Goal: Task Accomplishment & Management: Manage account settings

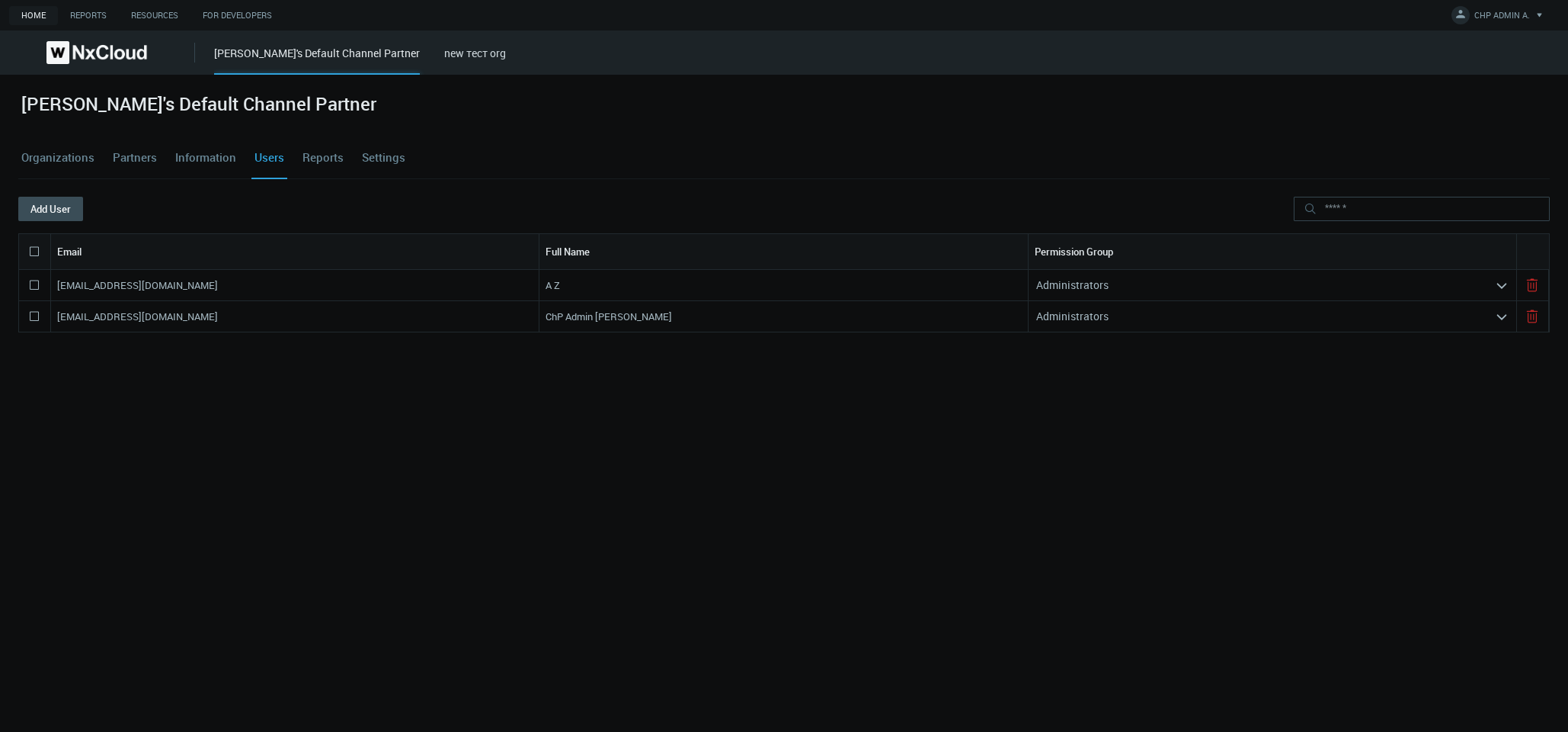
click at [1073, 282] on nx-search-highlight "Administrators" at bounding box center [1073, 284] width 73 height 15
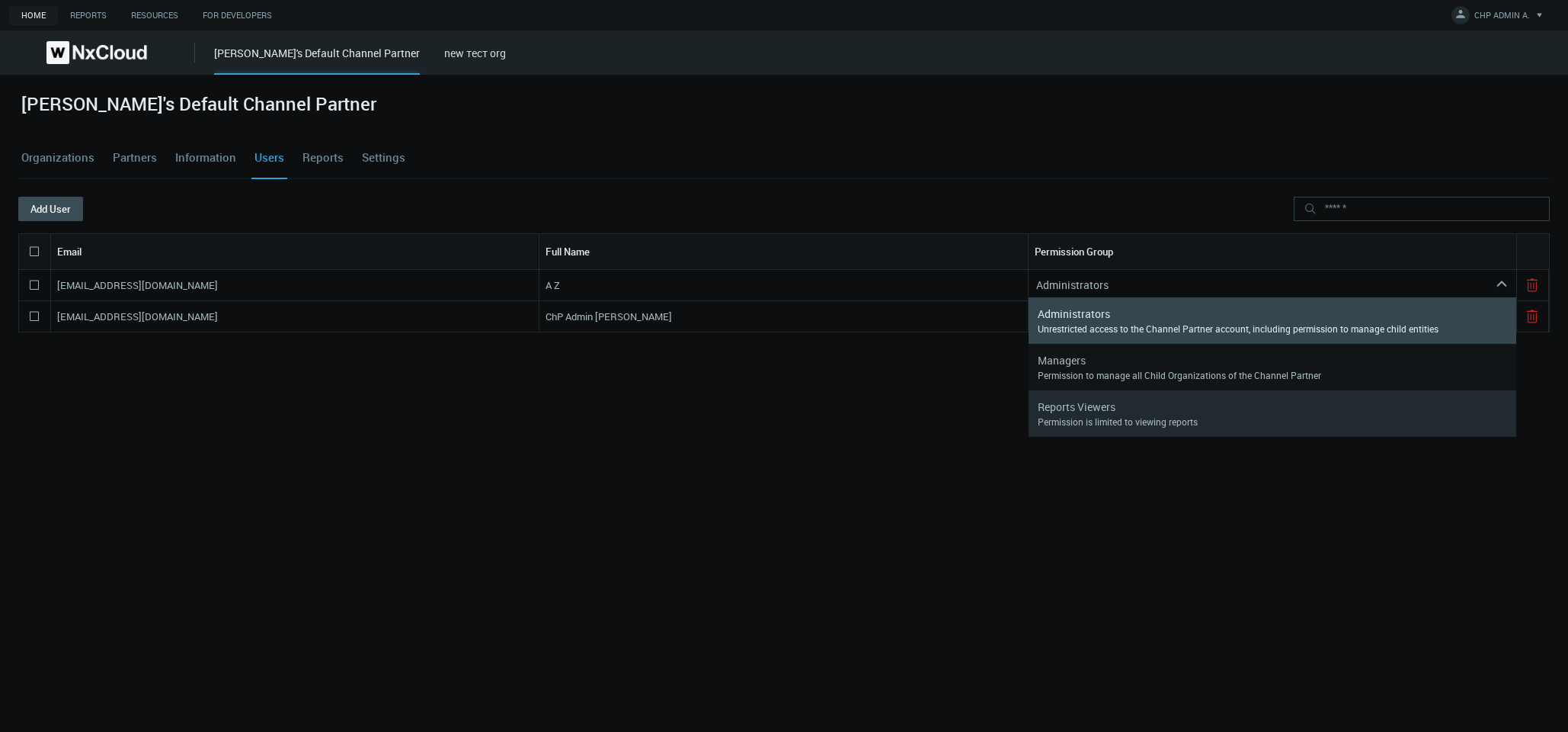
click at [1098, 407] on nx-search-highlight "Reports Viewers" at bounding box center [1076, 407] width 78 height 15
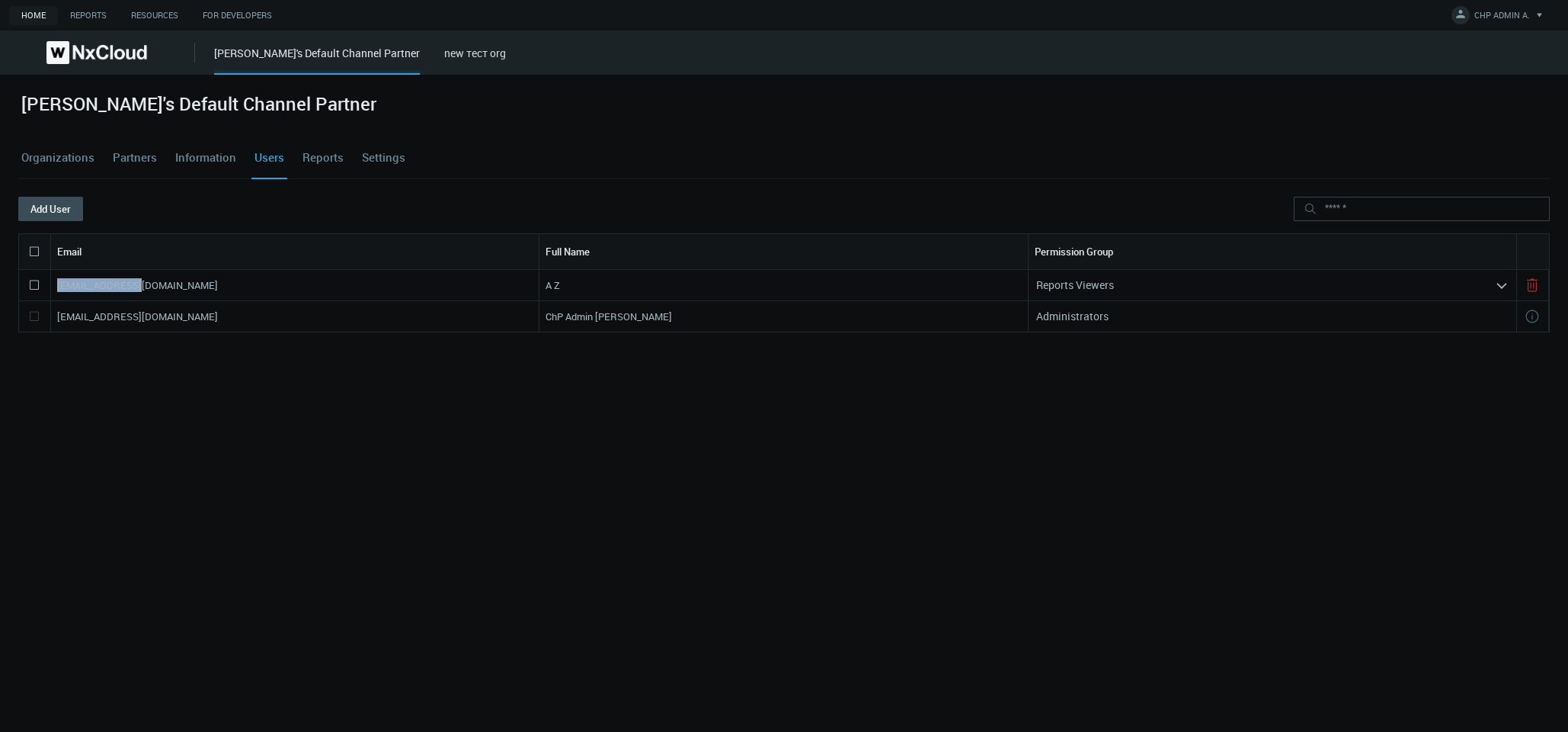
drag, startPoint x: 135, startPoint y: 288, endPoint x: 54, endPoint y: 287, distance: 81.0
click at [54, 287] on div "[EMAIL_ADDRESS][DOMAIN_NAME]" at bounding box center [295, 285] width 489 height 31
copy nx-search-highlight "[EMAIL_ADDRESS][DOMAIN_NAME]"
click at [34, 251] on icon at bounding box center [33, 251] width 18 height 18
click at [131, 207] on button "Delete" at bounding box center [120, 208] width 74 height 25
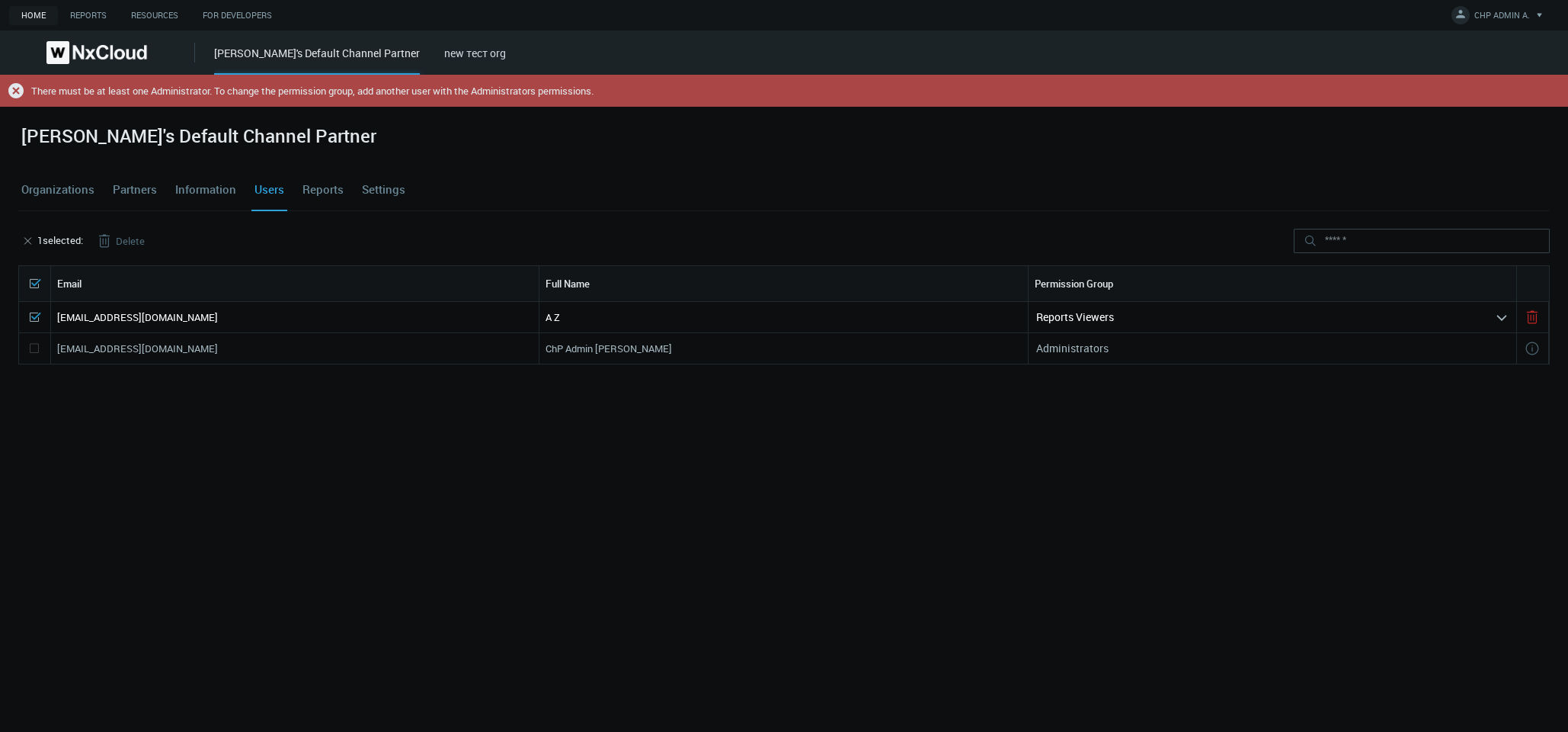
click at [87, 403] on div "annvidi@mail.ru A Z Reports Viewers arrow_expand azaretskaya+defaultcpadmin@net…" at bounding box center [784, 493] width 1532 height 383
drag, startPoint x: 16, startPoint y: 302, endPoint x: 26, endPoint y: 308, distance: 11.7
click at [18, 302] on div "azaretskaya's Default Channel Partner Organizations Partners Information Users …" at bounding box center [784, 435] width 1568 height 657
click at [33, 316] on icon at bounding box center [33, 317] width 18 height 18
click at [1247, 315] on div "Reports Viewers" at bounding box center [1262, 317] width 466 height 25
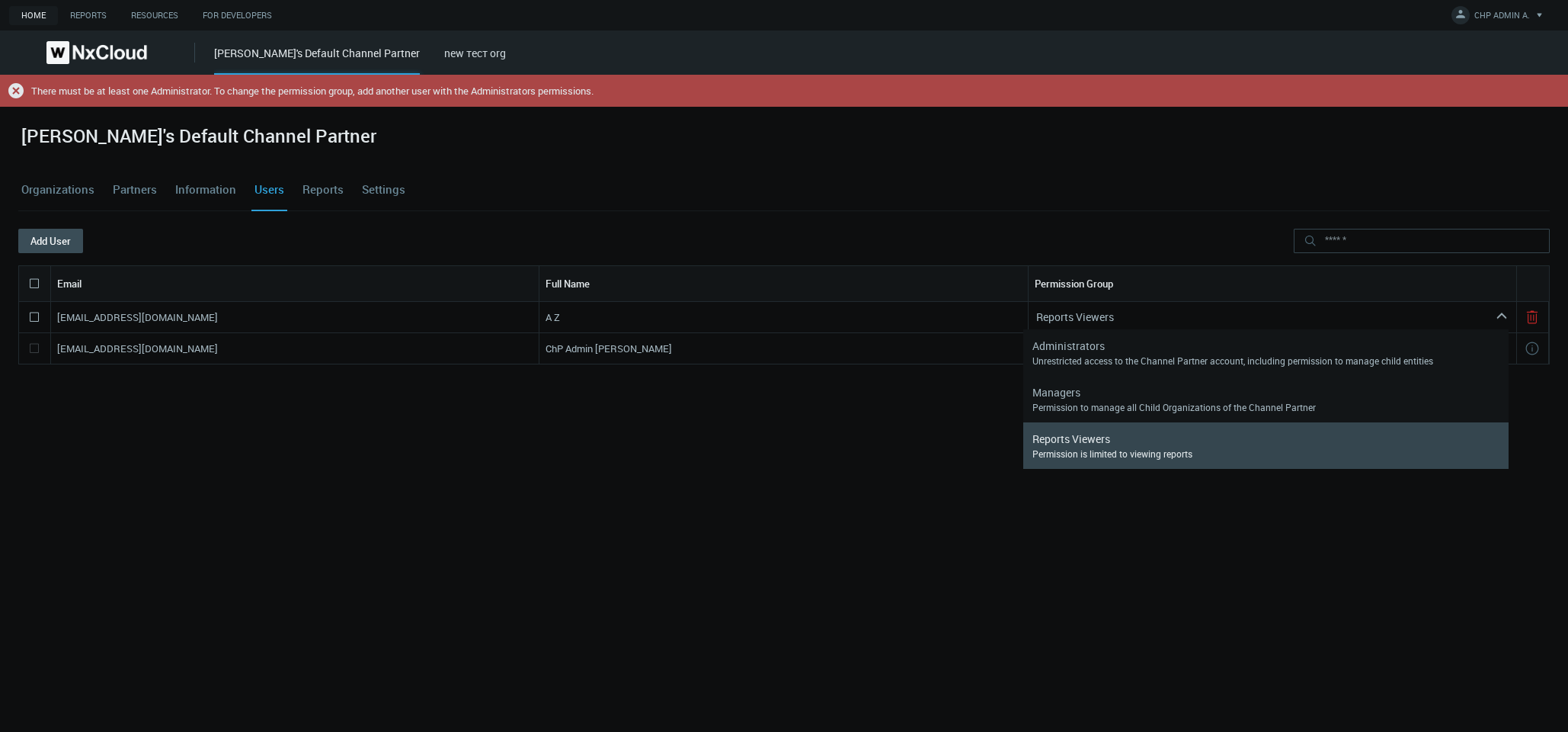
click at [567, 505] on div "annvidi@mail.ru A Z Reports Viewers arrow_expand azaretskaya+defaultcpadmin@net…" at bounding box center [784, 493] width 1532 height 383
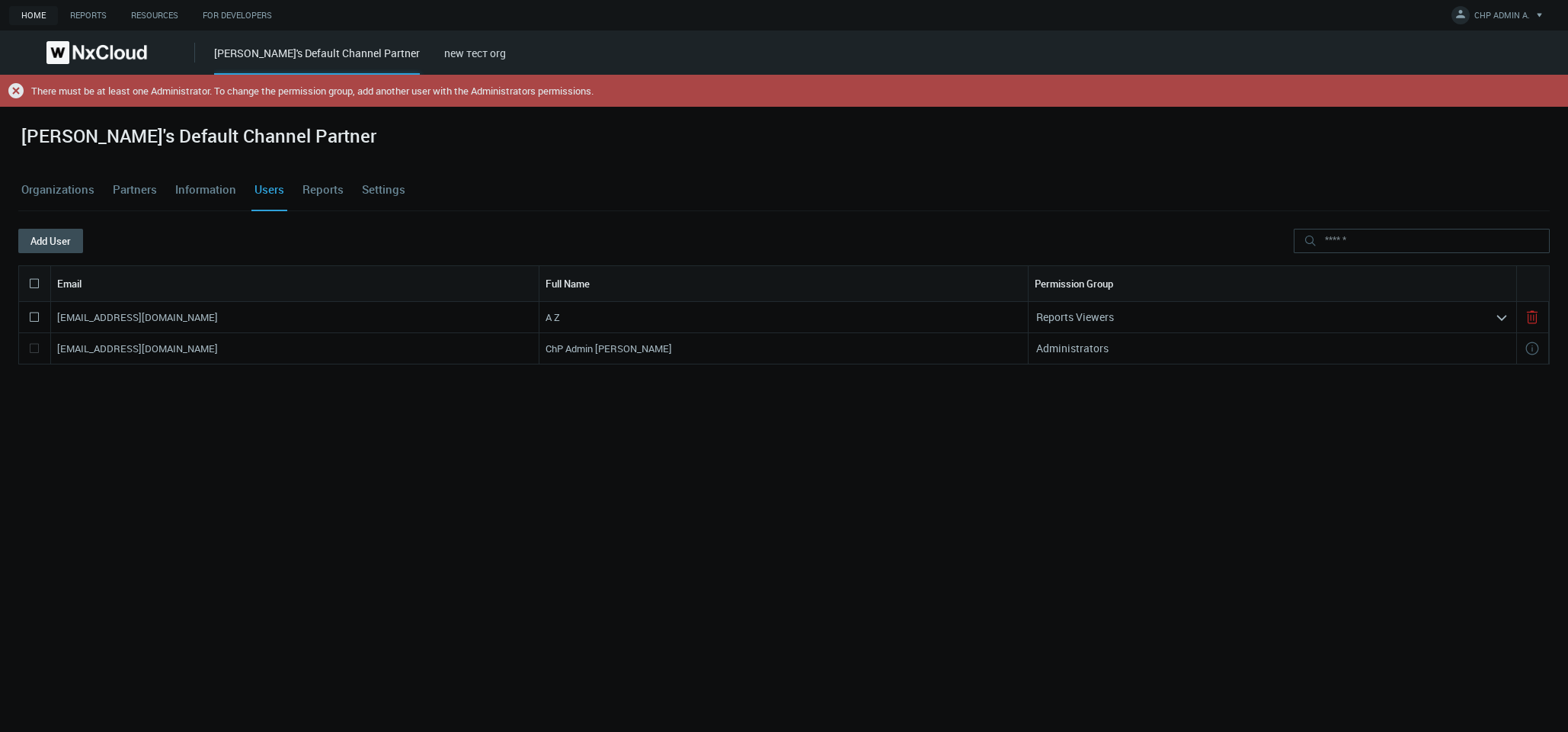
click at [32, 315] on icon at bounding box center [33, 317] width 18 height 18
click at [124, 231] on button "Delete" at bounding box center [120, 241] width 74 height 25
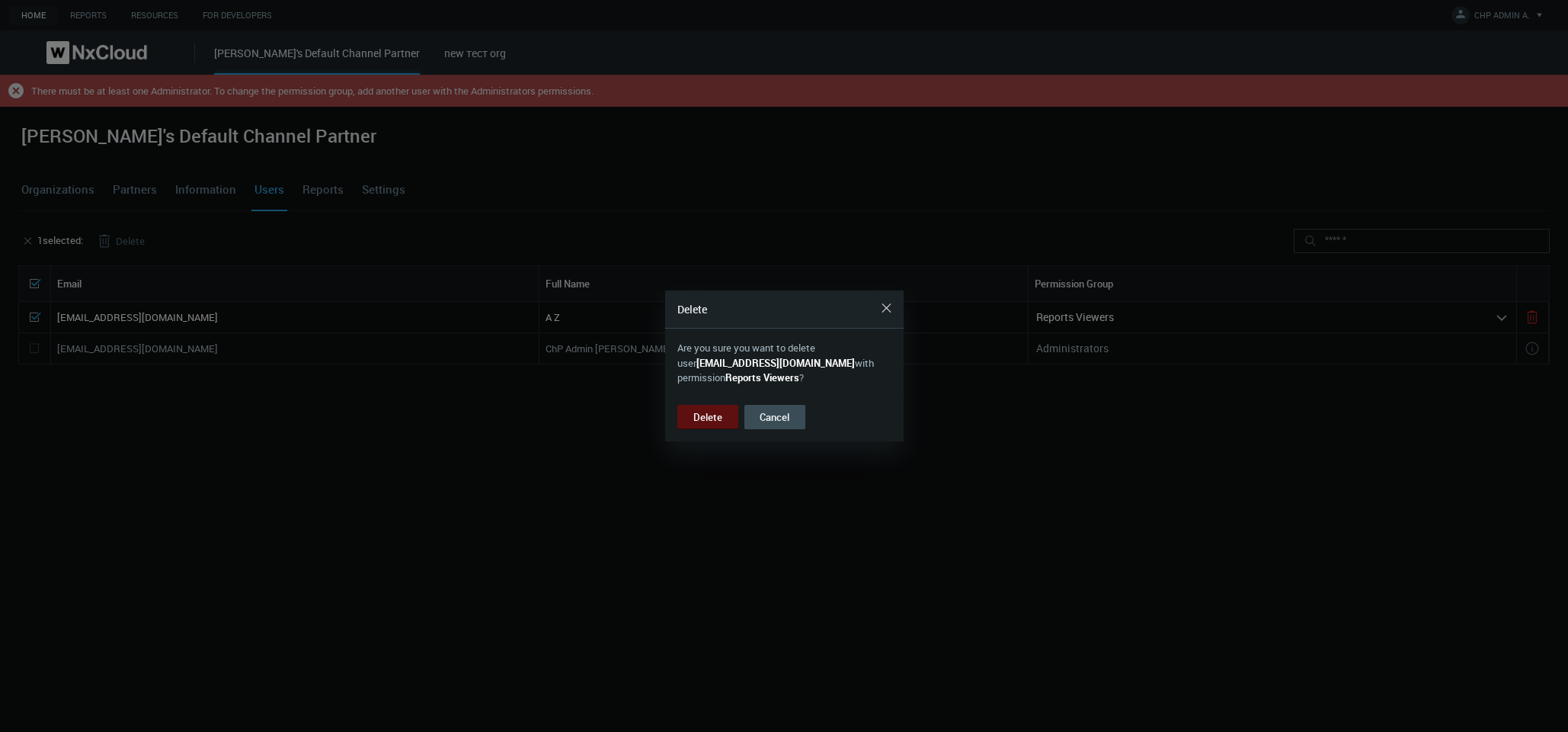
click at [720, 412] on button "Delete" at bounding box center [707, 417] width 61 height 25
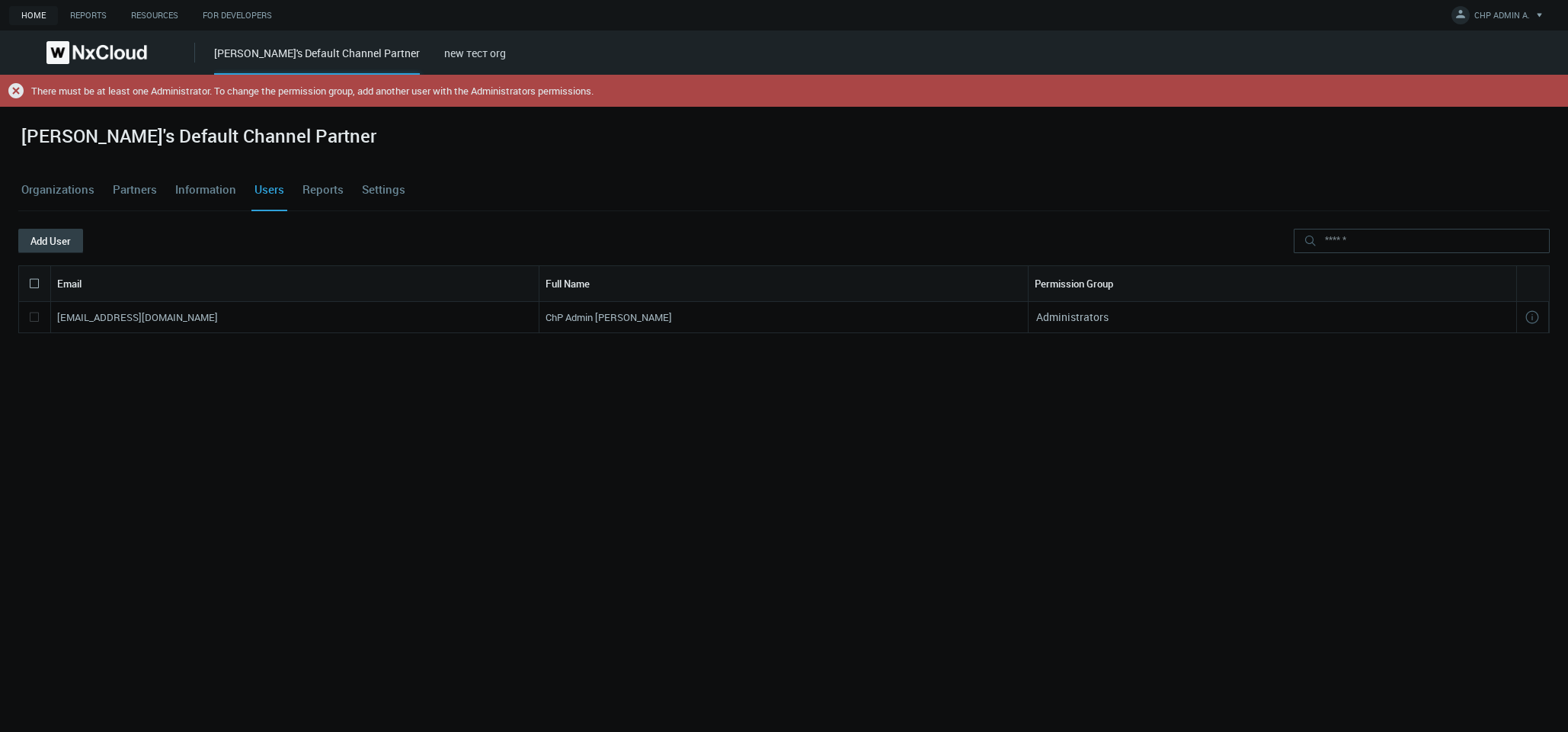
click at [77, 249] on button "Add User" at bounding box center [50, 241] width 65 height 25
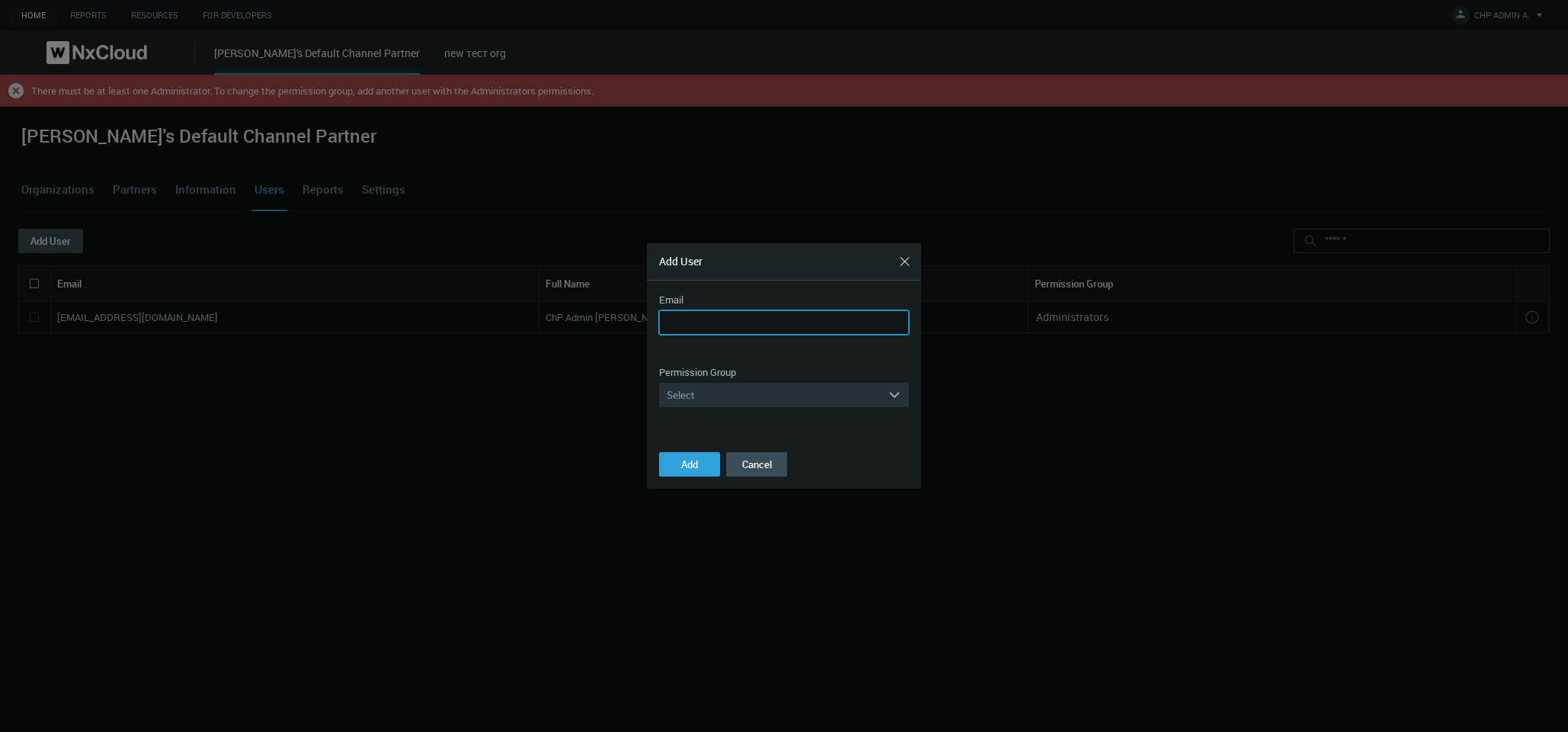
click at [711, 315] on input "Email" at bounding box center [784, 322] width 250 height 25
paste input "**********"
type input "**********"
click at [754, 384] on div "Select" at bounding box center [774, 395] width 229 height 25
click at [741, 459] on div "Reports Viewers" at bounding box center [784, 456] width 235 height 20
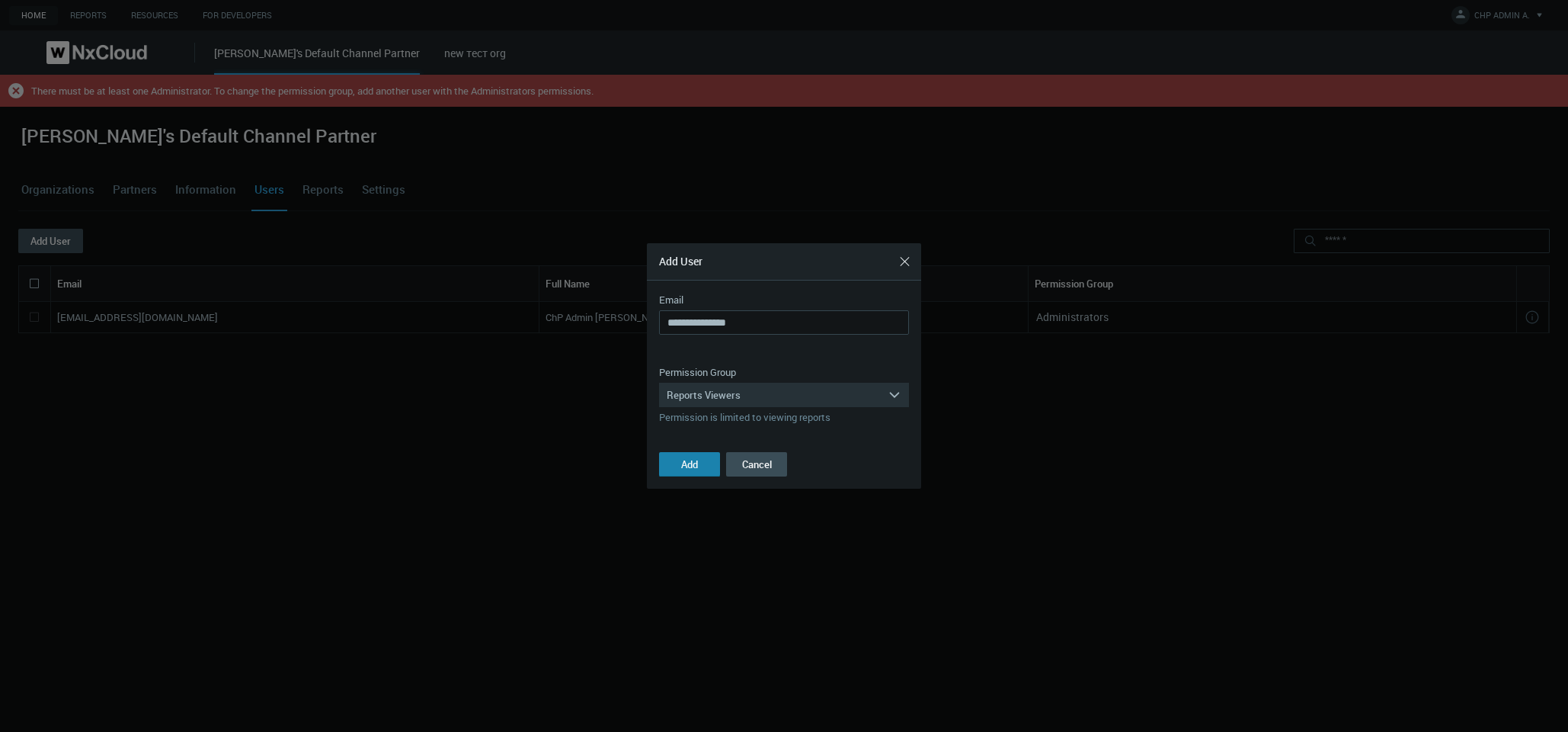
click at [706, 471] on button "Add" at bounding box center [689, 464] width 61 height 25
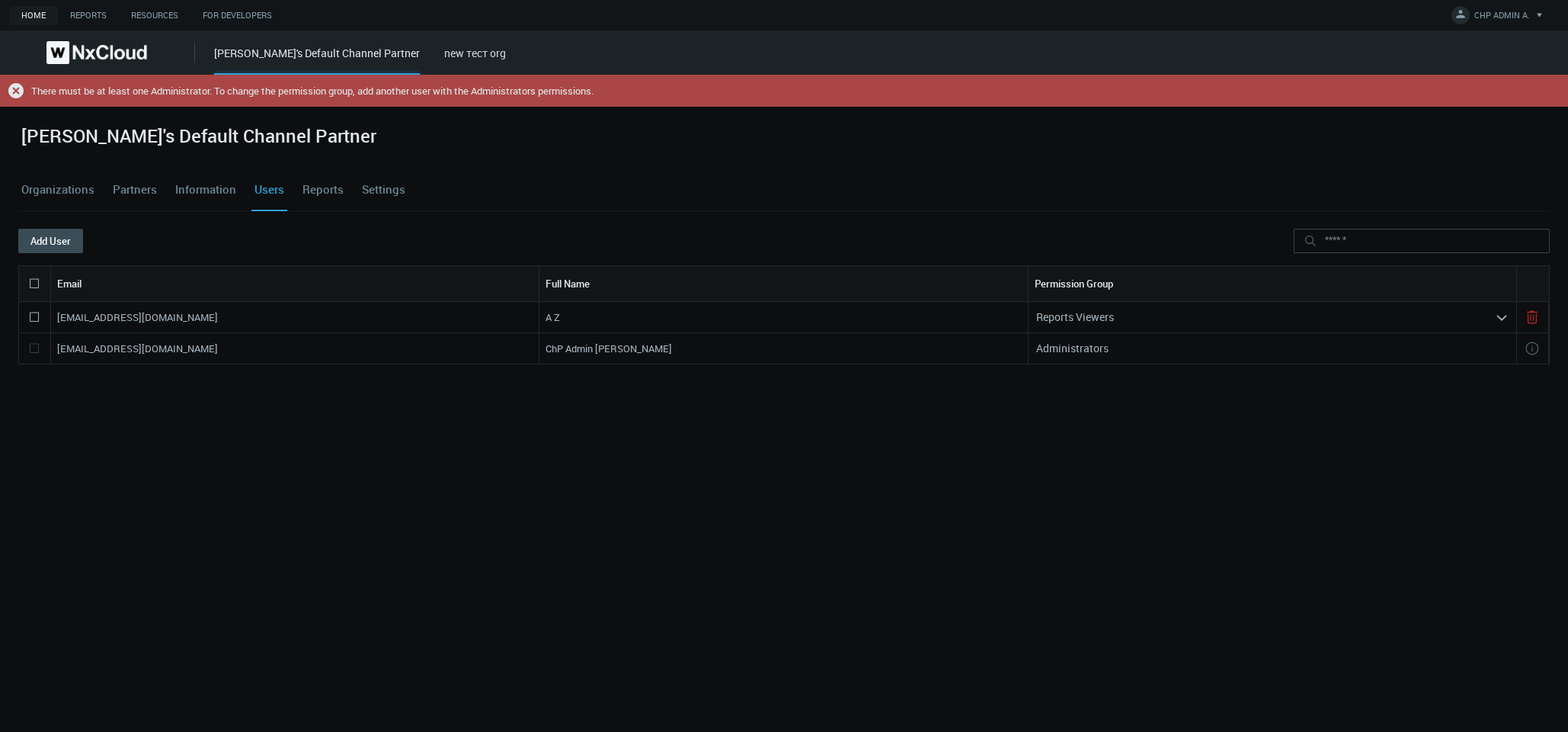
click at [10, 91] on icon at bounding box center [16, 91] width 15 height 15
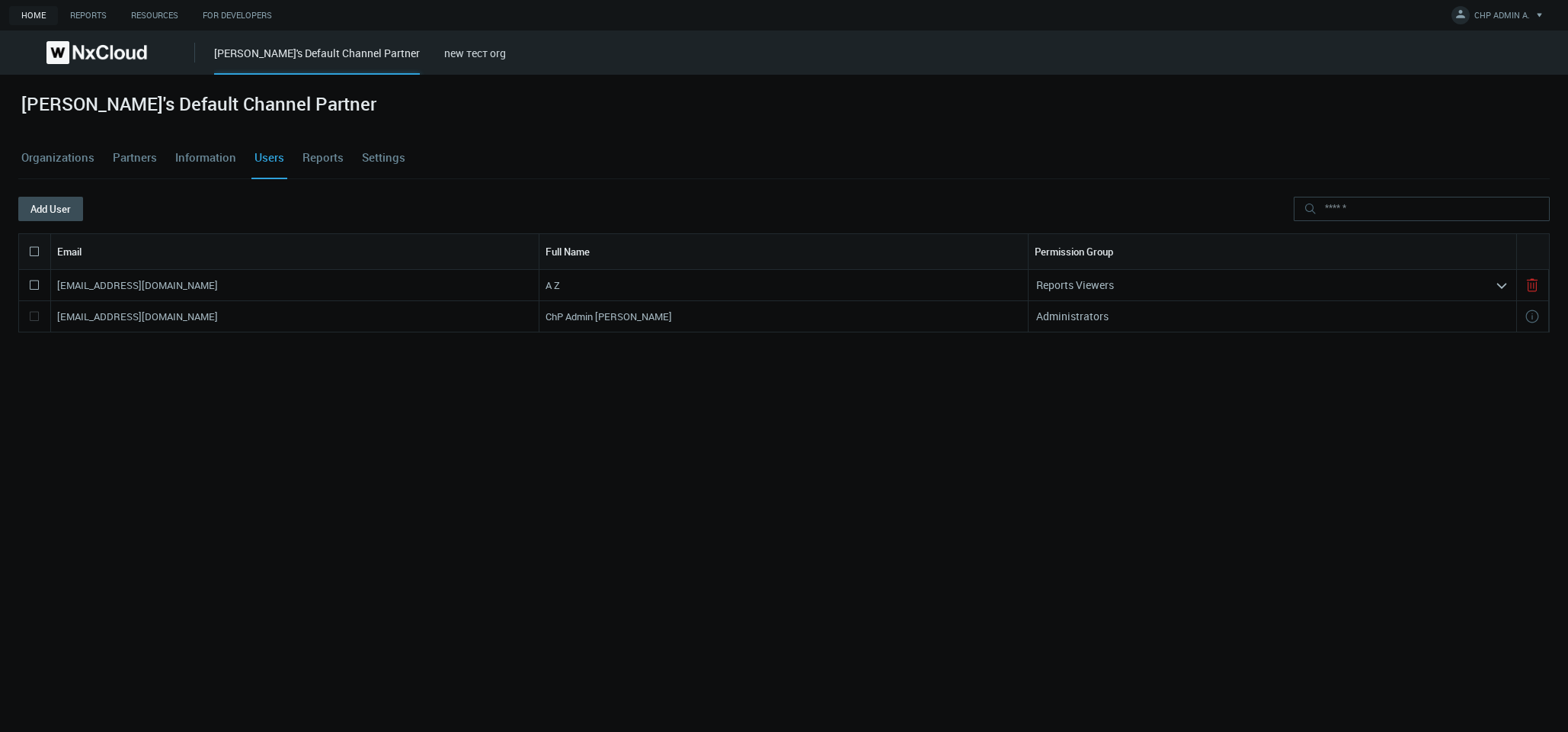
click at [1171, 282] on div "Reports Viewers" at bounding box center [1262, 284] width 466 height 25
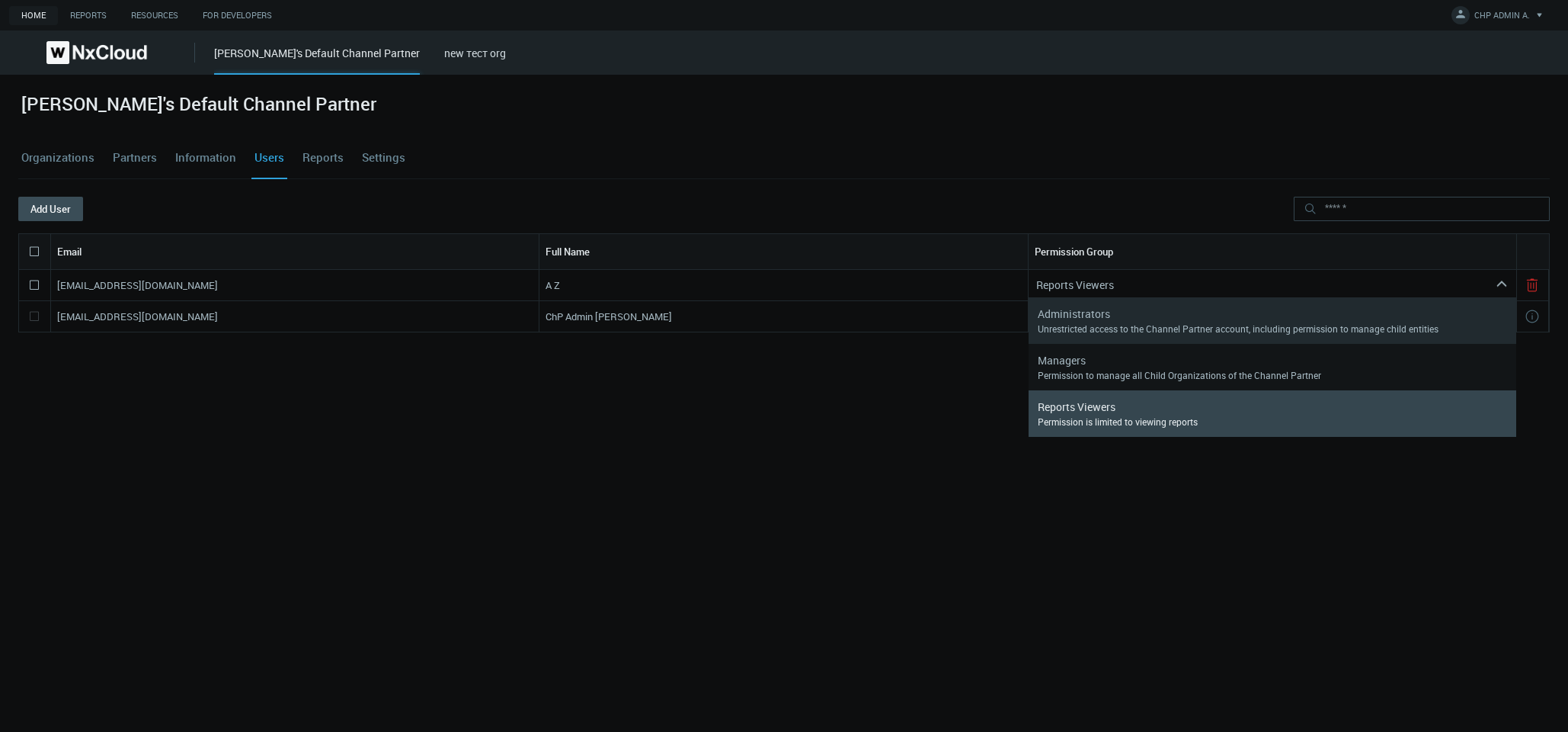
click at [1144, 331] on div "Unrestricted access to the Channel Partner account, including permission to man…" at bounding box center [1273, 328] width 470 height 12
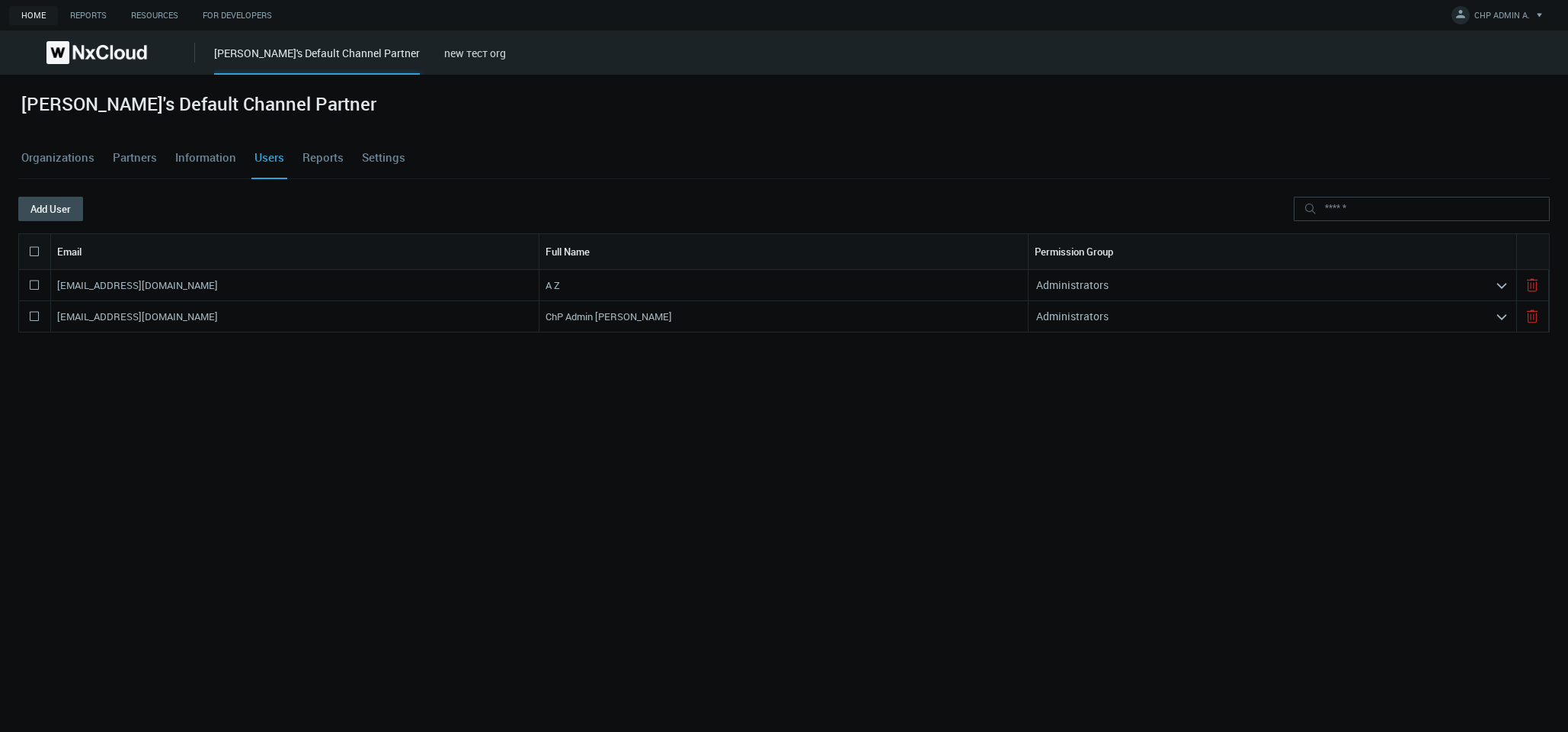
click at [39, 251] on icon at bounding box center [33, 251] width 18 height 18
click at [1378, 517] on div "[EMAIL_ADDRESS][DOMAIN_NAME] A Z Administrators arrow_expand [EMAIL_ADDRESS][DO…" at bounding box center [784, 461] width 1532 height 383
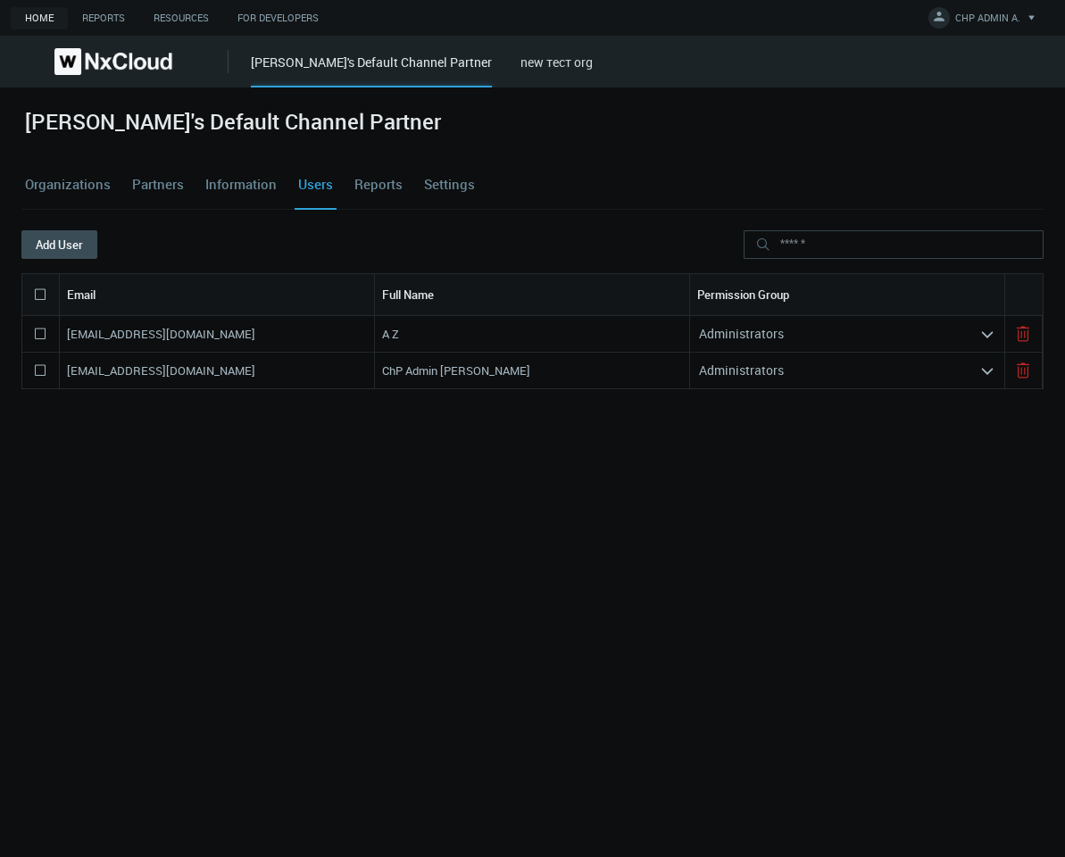
click at [750, 322] on div "Administrators" at bounding box center [834, 333] width 289 height 29
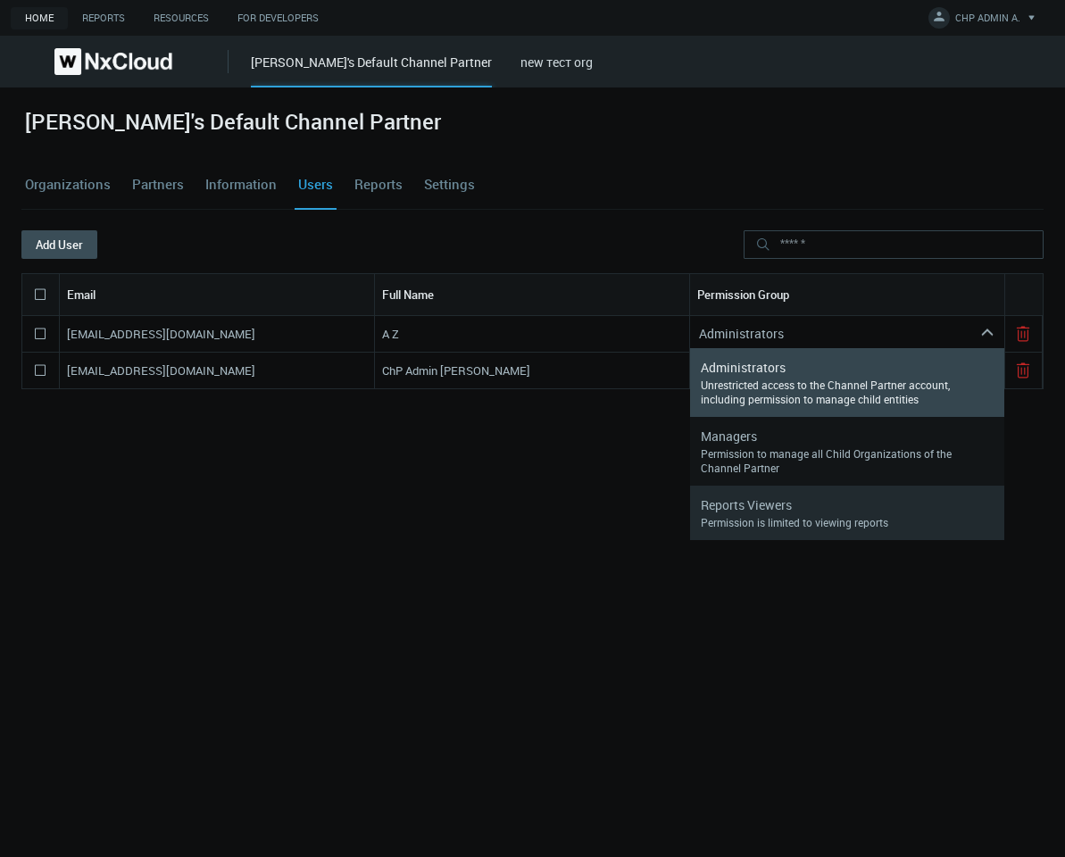
click at [806, 503] on div "Reports Viewers" at bounding box center [847, 505] width 293 height 19
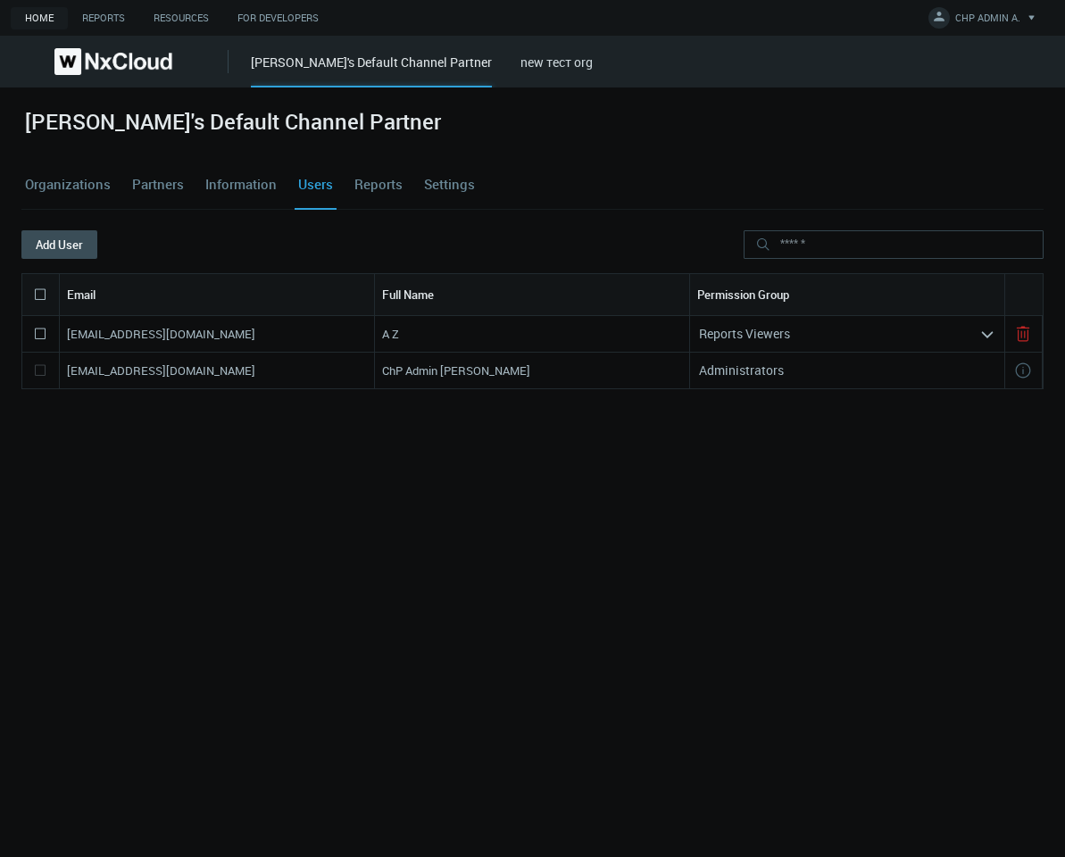
click at [42, 373] on icon at bounding box center [39, 370] width 21 height 21
click at [38, 287] on icon at bounding box center [39, 294] width 21 height 21
click at [145, 245] on button "Delete" at bounding box center [140, 244] width 87 height 29
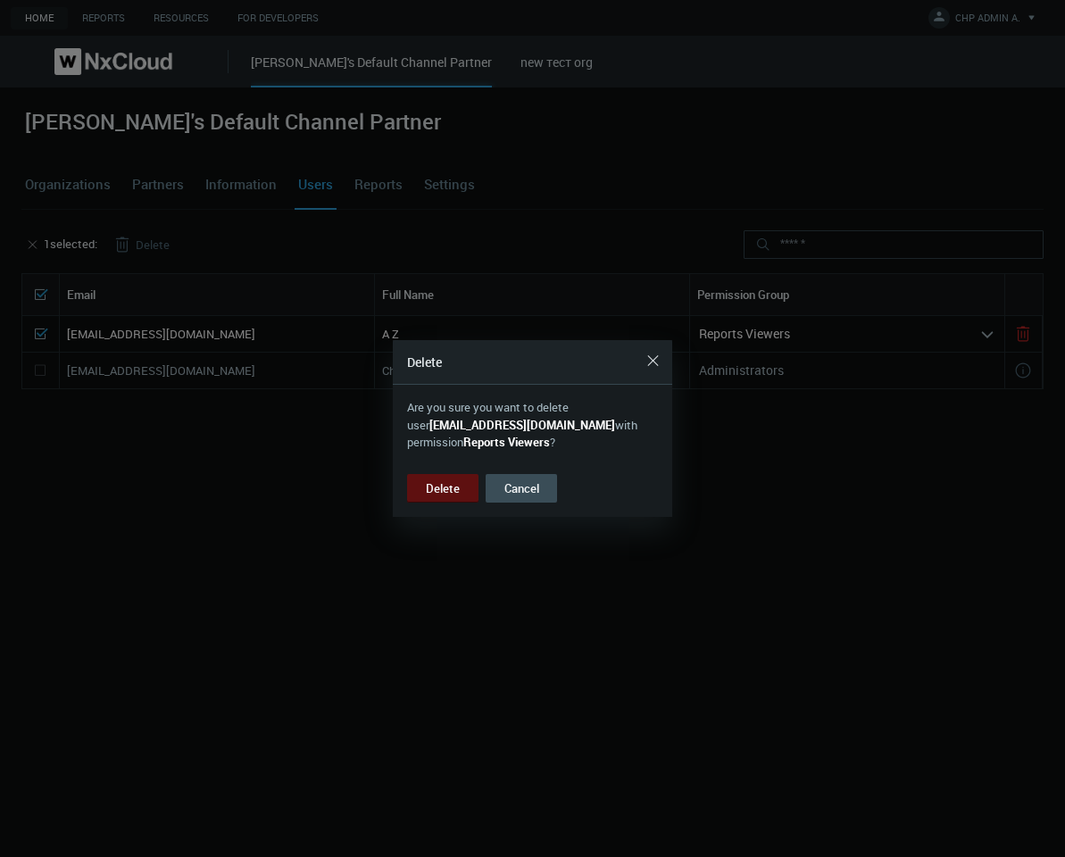
click at [439, 490] on button "Delete" at bounding box center [442, 488] width 71 height 29
